Goal: Information Seeking & Learning: Learn about a topic

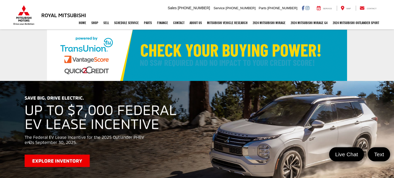
select select "Mitsubishi"
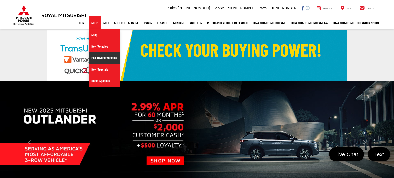
click at [99, 55] on link "Pre-Owned Vehicles" at bounding box center [104, 58] width 31 height 12
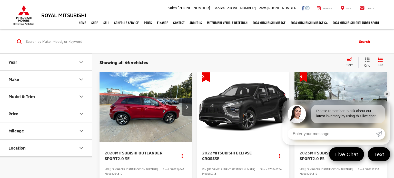
click at [386, 95] on link "✕" at bounding box center [387, 94] width 6 height 6
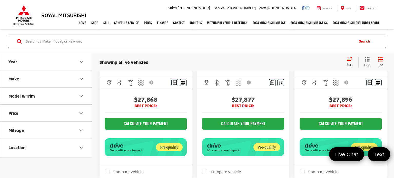
scroll to position [588, 0]
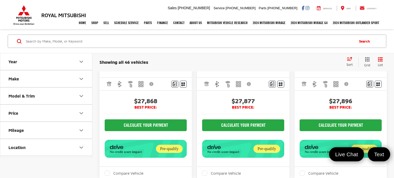
click at [153, 45] on input "Search by Make, Model, or Keyword" at bounding box center [189, 41] width 329 height 12
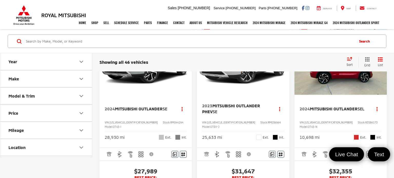
scroll to position [755, 0]
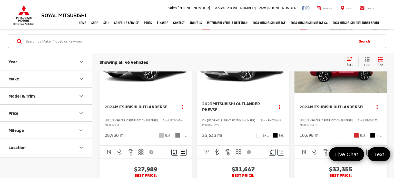
click at [234, 77] on img "2023 Mitsubishi Outlander PHEV SE 0" at bounding box center [243, 58] width 93 height 70
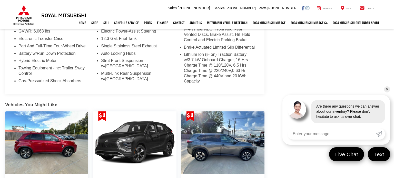
scroll to position [493, 0]
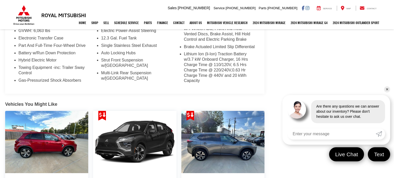
click at [386, 91] on link "✕" at bounding box center [387, 90] width 6 height 6
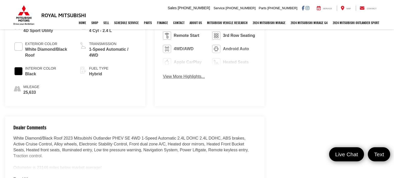
scroll to position [278, 0]
click at [18, 177] on button "Read More..." at bounding box center [25, 180] width 24 height 6
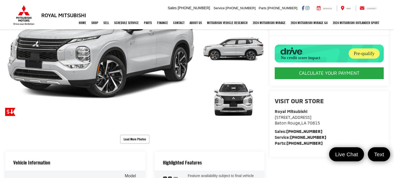
scroll to position [103, 0]
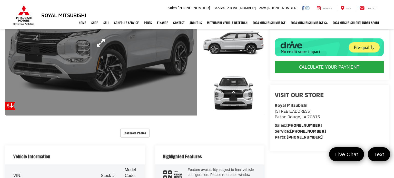
click at [116, 81] on link "Expand Photo 0" at bounding box center [101, 43] width 192 height 146
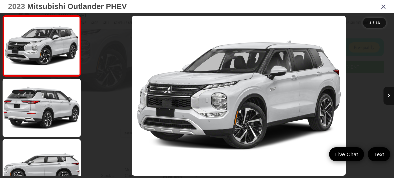
click at [385, 6] on icon "Close gallery" at bounding box center [383, 6] width 5 height 7
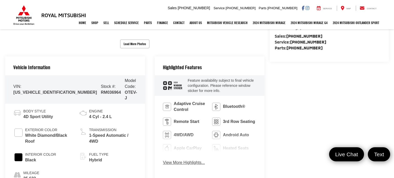
scroll to position [0, 0]
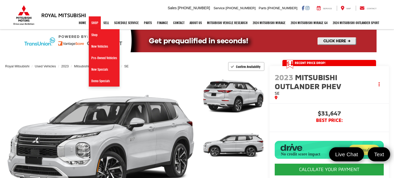
click at [92, 23] on link "Shop" at bounding box center [95, 22] width 12 height 13
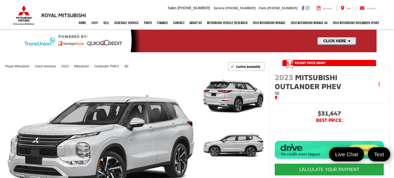
click at [91, 23] on link "Shop" at bounding box center [95, 22] width 12 height 13
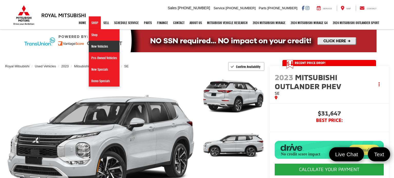
click at [97, 47] on link "New Vehicles" at bounding box center [104, 47] width 31 height 12
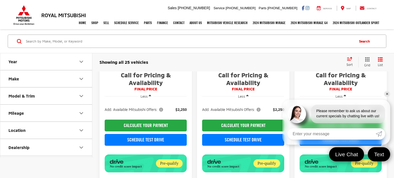
scroll to position [147, 0]
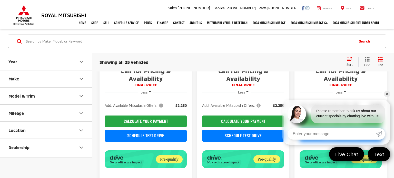
click at [388, 94] on link "✕" at bounding box center [387, 94] width 6 height 6
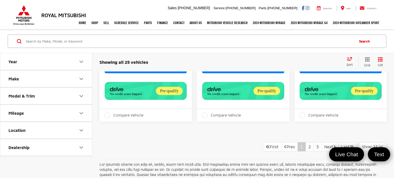
scroll to position [1042, 0]
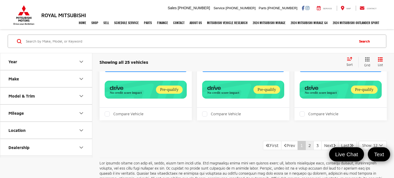
click at [306, 141] on link "2" at bounding box center [310, 145] width 8 height 9
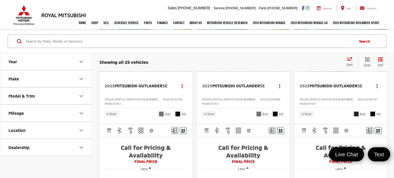
scroll to position [1026, 0]
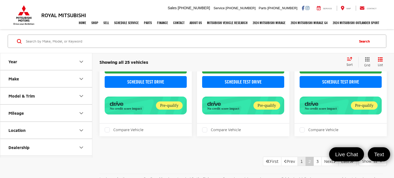
click at [298, 157] on link "1" at bounding box center [302, 161] width 8 height 9
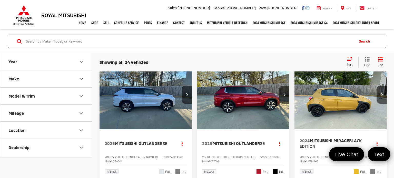
scroll to position [12, 0]
click at [216, 121] on img "2025 Mitsubishi Outlander SE 0" at bounding box center [243, 95] width 93 height 70
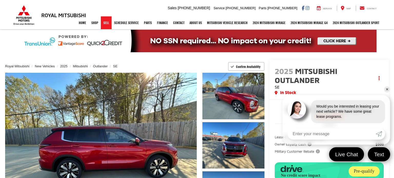
click at [102, 21] on link "Sell" at bounding box center [106, 22] width 11 height 13
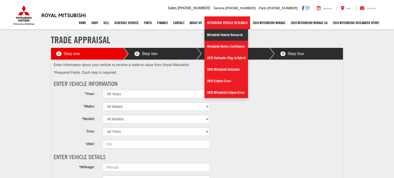
click at [232, 35] on link "Mitsubishi Vehicle Research" at bounding box center [227, 35] width 44 height 12
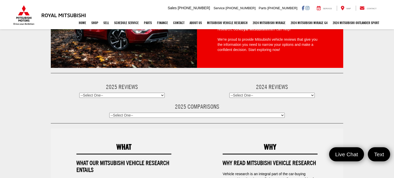
scroll to position [67, 0]
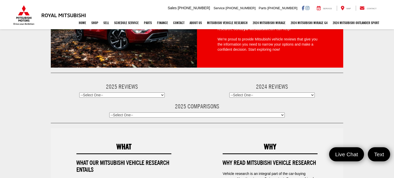
click at [263, 113] on select "--Select One-- Mitsubishi Outlander vs. Toyota Highlander" at bounding box center [197, 115] width 176 height 5
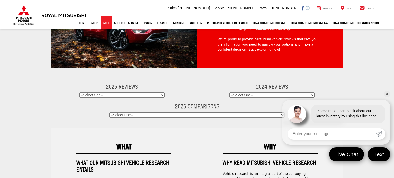
click at [105, 22] on link "Sell" at bounding box center [106, 22] width 11 height 13
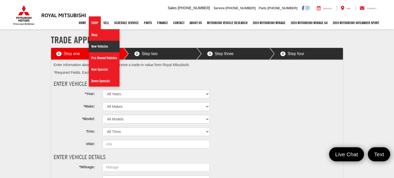
click at [100, 48] on link "New Vehicles" at bounding box center [104, 47] width 31 height 12
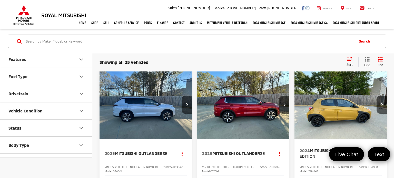
scroll to position [220, 0]
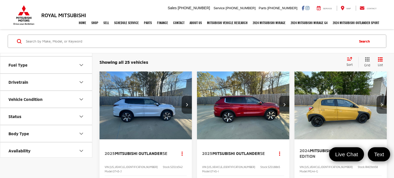
click at [47, 151] on button "Availability" at bounding box center [46, 151] width 92 height 17
click at [81, 149] on icon "Availability" at bounding box center [81, 151] width 6 height 6
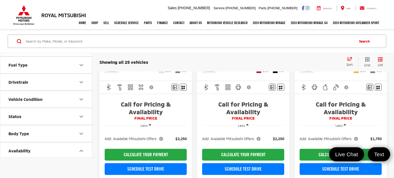
scroll to position [0, 0]
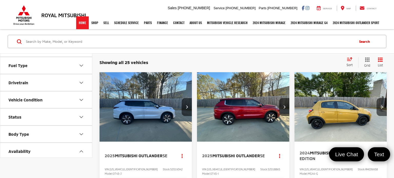
click at [81, 22] on link "Home" at bounding box center [82, 22] width 13 height 13
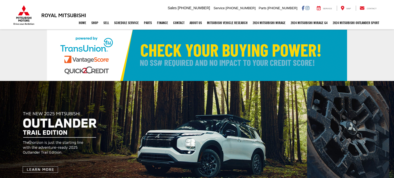
select select "Mitsubishi"
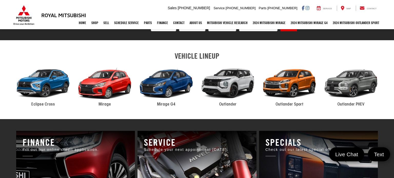
scroll to position [195, 0]
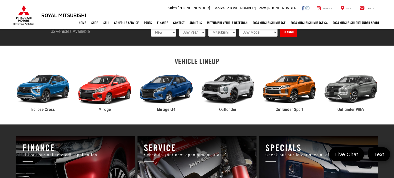
click at [234, 88] on div "2024 Mitsubishi Outlander" at bounding box center [228, 89] width 62 height 42
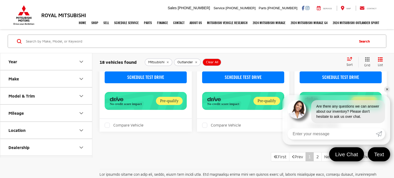
scroll to position [1031, 0]
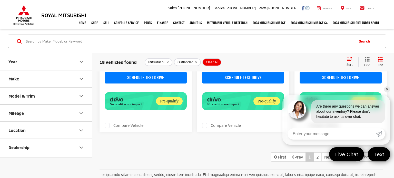
click at [387, 91] on link "✕" at bounding box center [387, 90] width 6 height 6
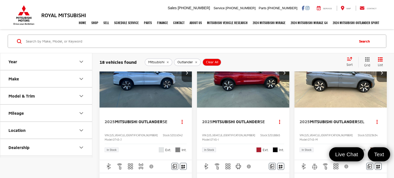
scroll to position [0, 0]
